Goal: Check status: Check status

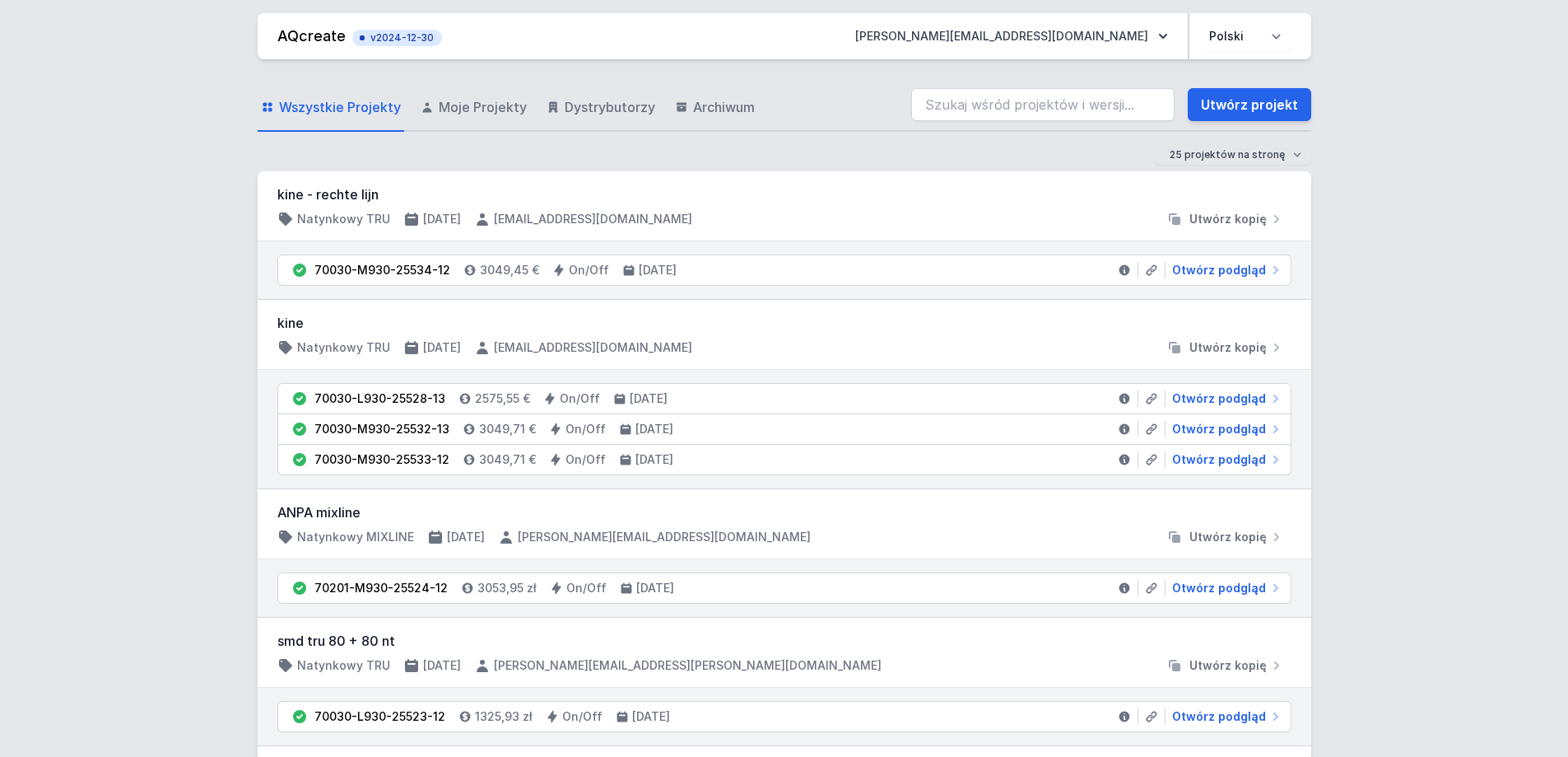
click at [1025, 103] on input "search" at bounding box center [1043, 104] width 263 height 33
click at [1097, 100] on input "70200-M930-25415-12" at bounding box center [1043, 104] width 263 height 33
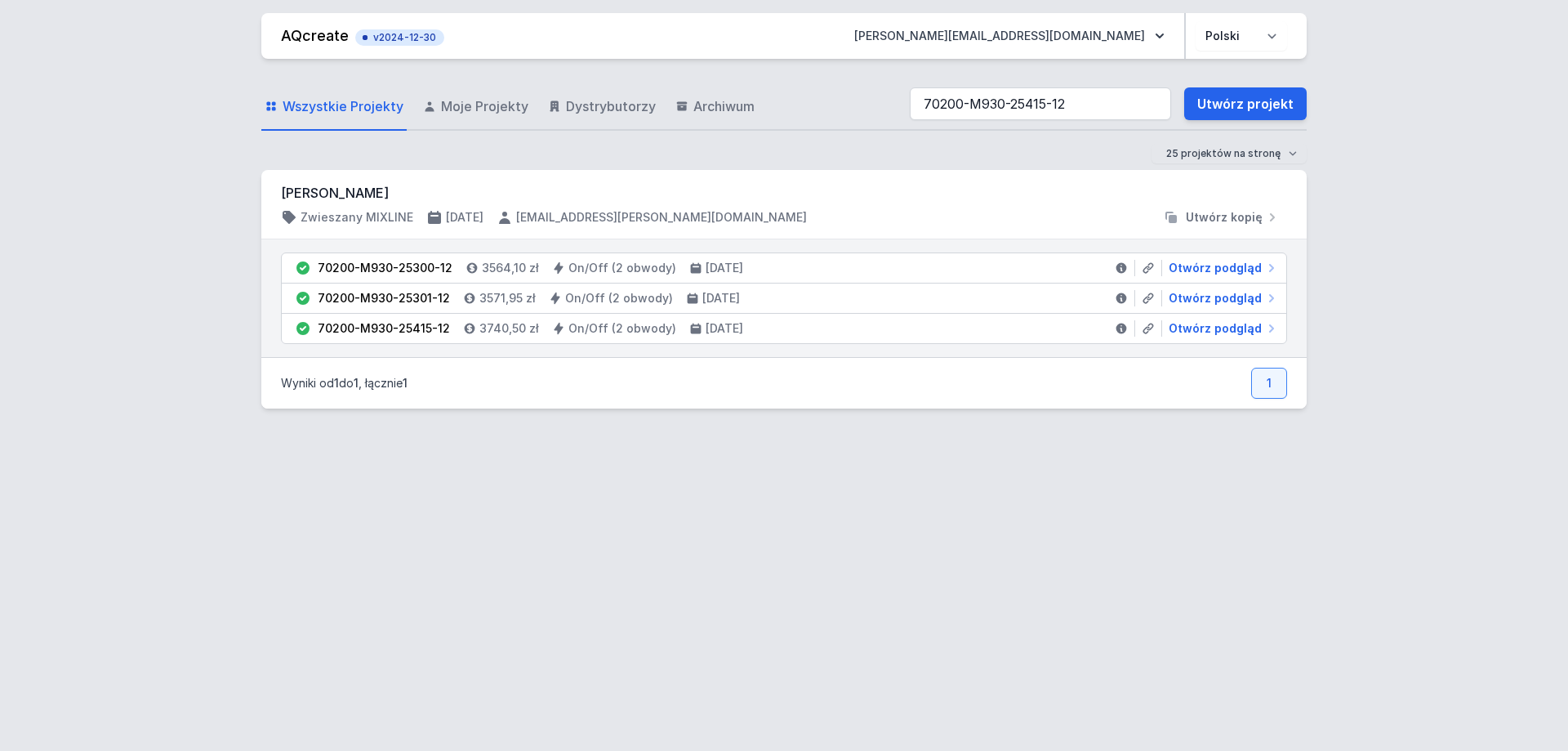
type input "70200-M930-25415-12"
click at [987, 331] on li "70200-M930-25415-12 3740,50 zł On/Off (2 obwody) [DATE] Otwórz podgląd" at bounding box center [784, 328] width 1004 height 30
click at [1201, 327] on span "Otwórz podgląd" at bounding box center [1214, 328] width 93 height 16
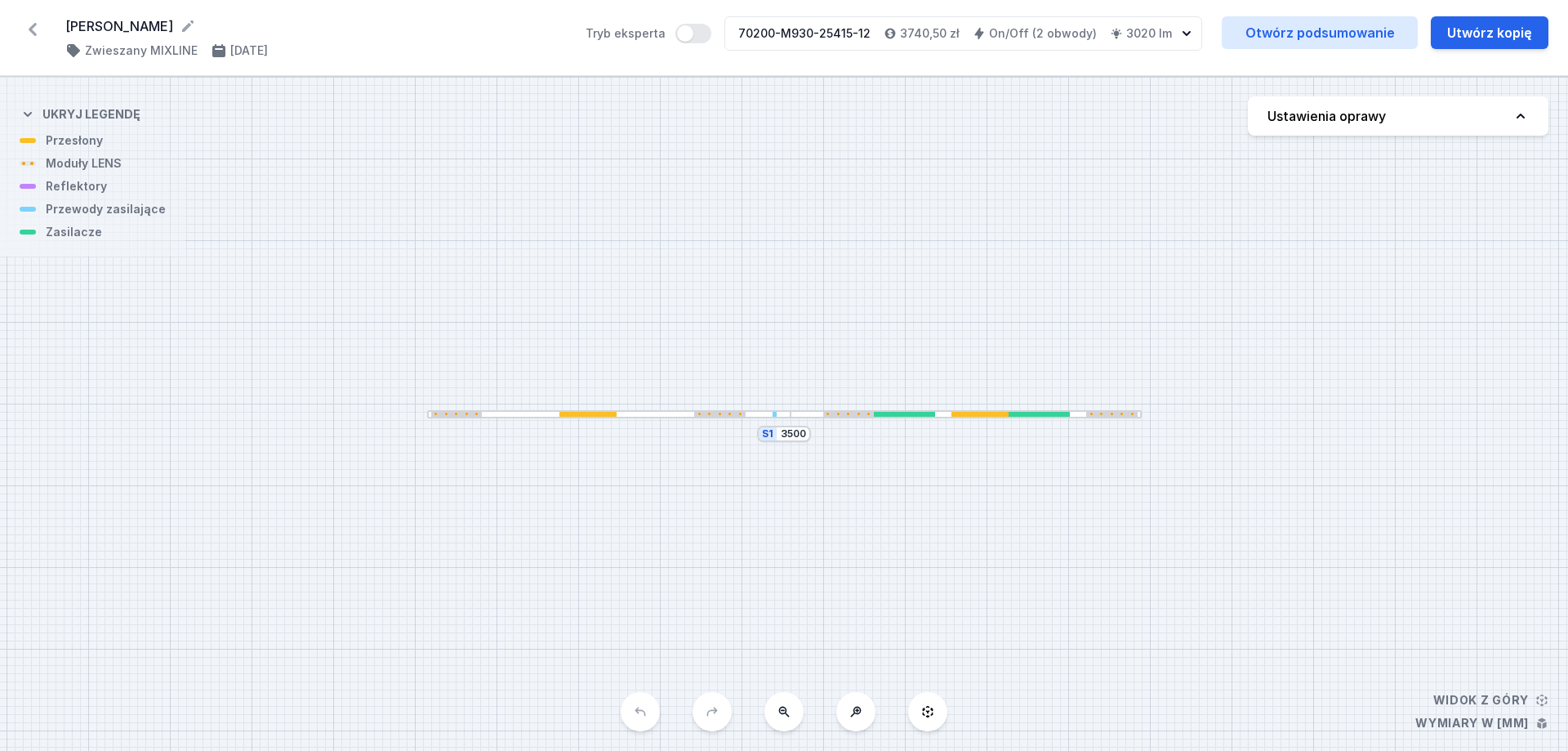
click at [821, 411] on div at bounding box center [965, 414] width 350 height 9
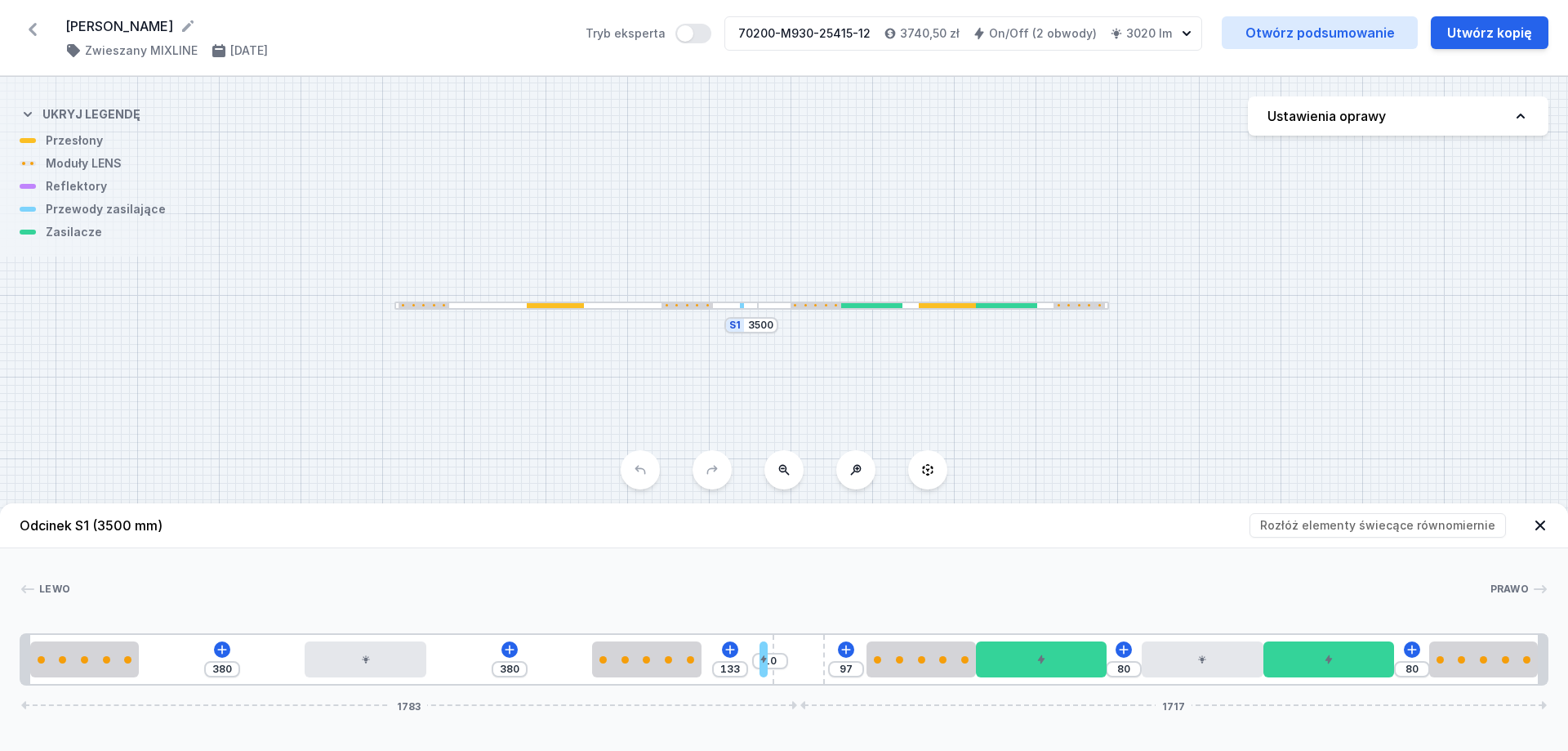
drag, startPoint x: 602, startPoint y: 333, endPoint x: 581, endPoint y: 236, distance: 99.2
click at [584, 238] on div "S1 3500" at bounding box center [784, 414] width 1568 height 674
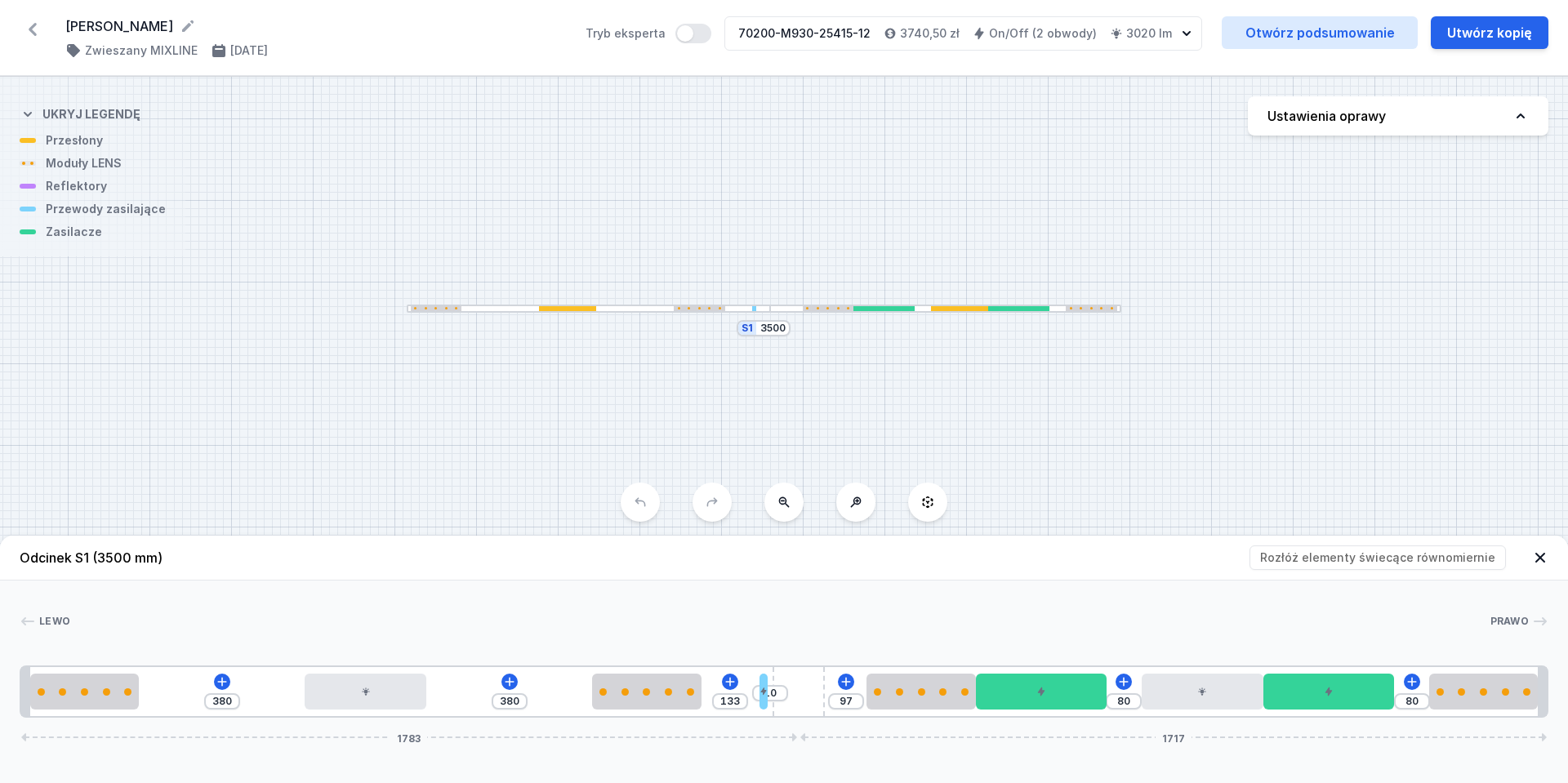
click at [753, 304] on div at bounding box center [589, 309] width 364 height 9
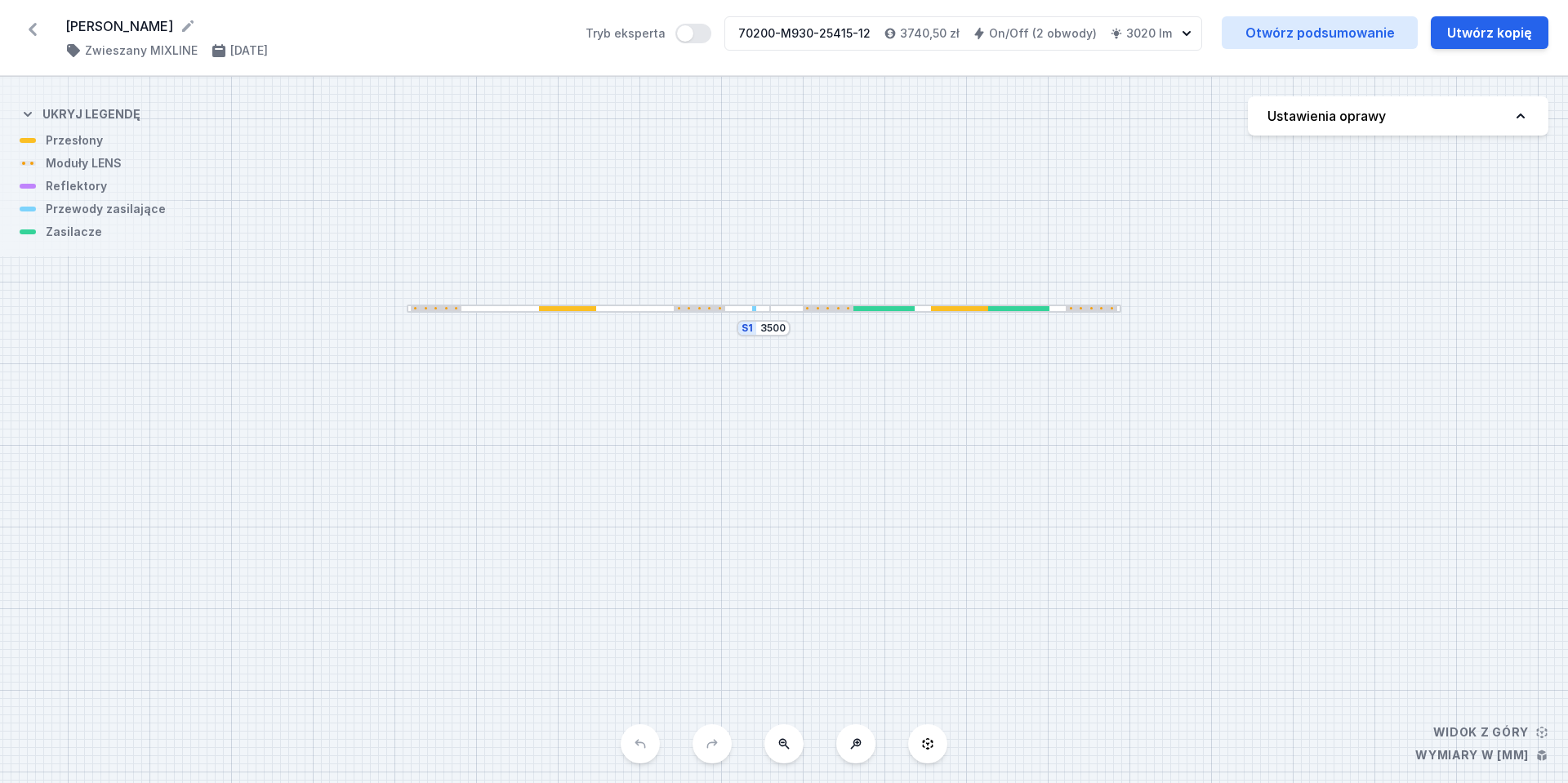
click at [754, 307] on div at bounding box center [754, 309] width 4 height 6
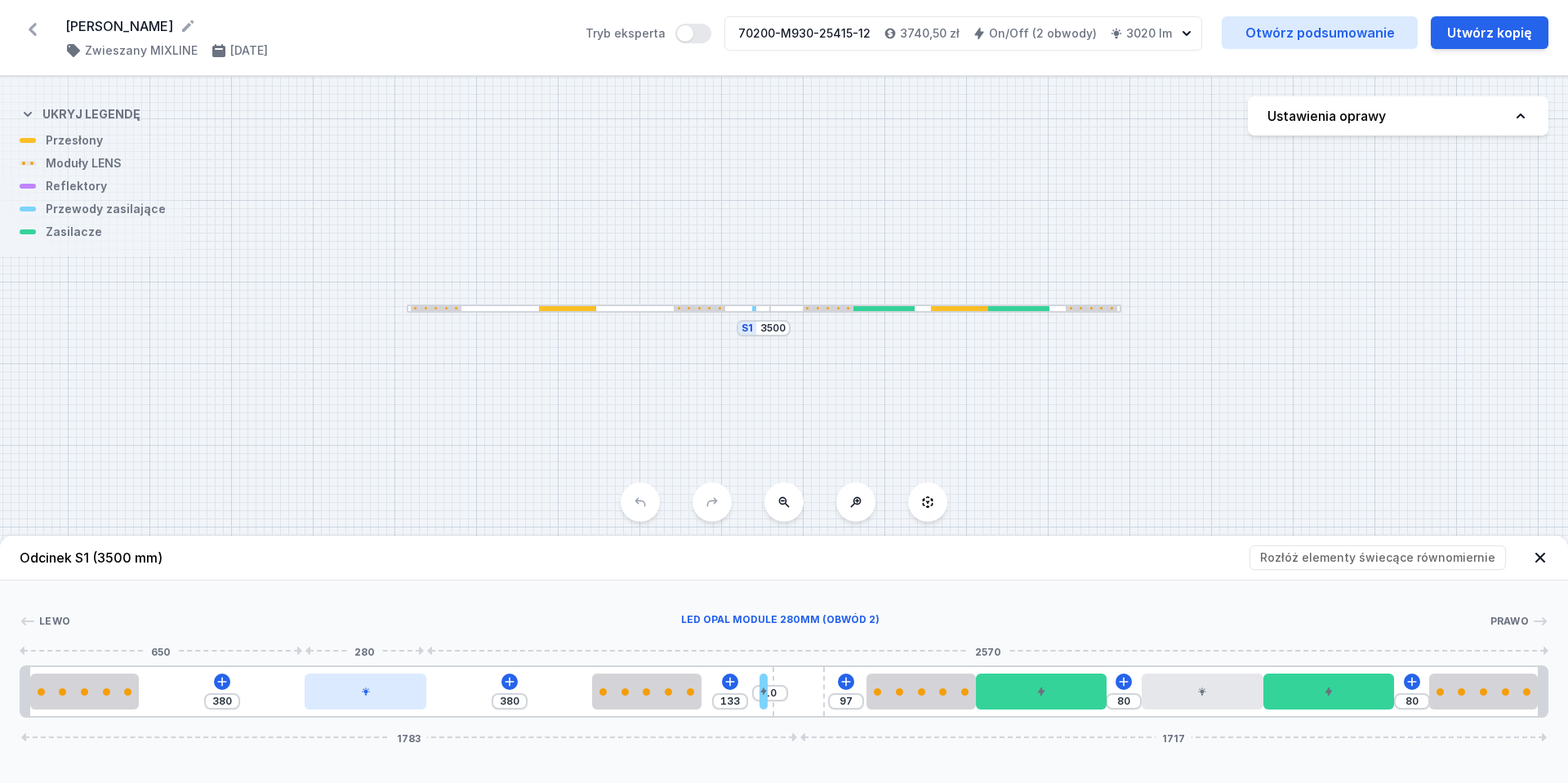
click at [378, 689] on div at bounding box center [365, 692] width 121 height 36
